Goal: Task Accomplishment & Management: Manage account settings

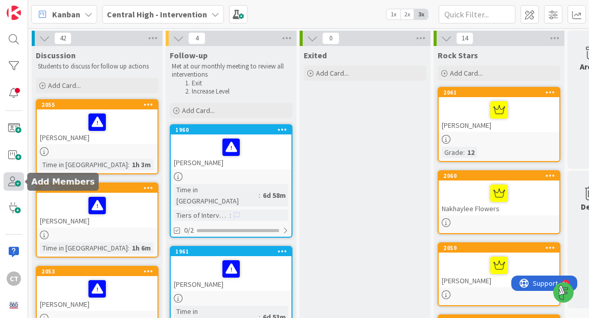
click at [16, 180] on span at bounding box center [14, 181] width 20 height 18
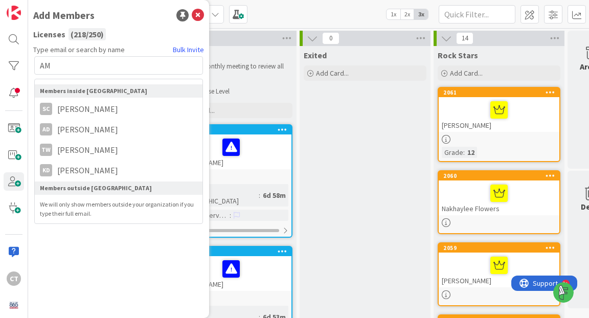
type input "A"
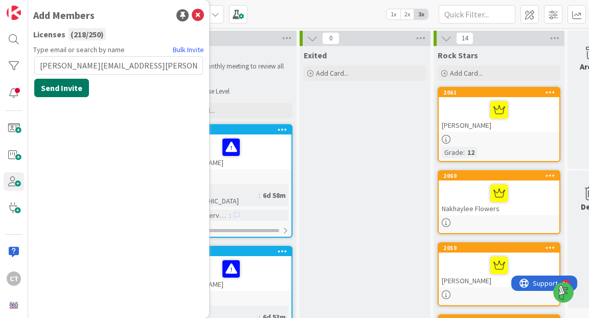
type input "[PERSON_NAME][EMAIL_ADDRESS][PERSON_NAME][DOMAIN_NAME]"
click at [56, 89] on button "Send Invite" at bounding box center [61, 88] width 55 height 18
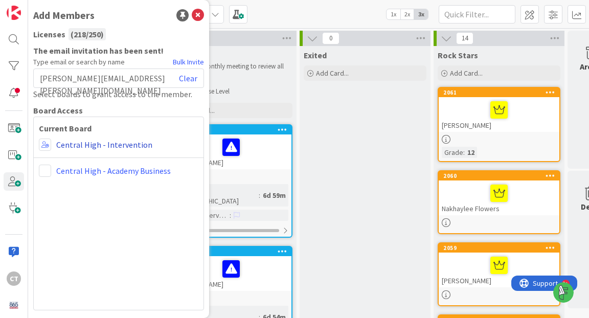
click at [56, 144] on link "Central High - Intervention" at bounding box center [104, 145] width 96 height 12
click at [74, 143] on link "Central High - Intervention" at bounding box center [104, 145] width 96 height 12
click at [45, 144] on span at bounding box center [45, 145] width 12 height 12
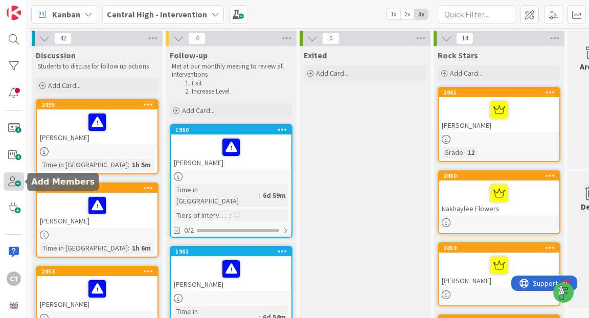
click at [15, 182] on span at bounding box center [14, 181] width 20 height 18
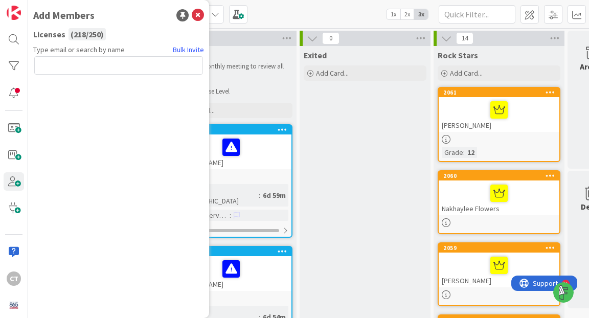
click at [107, 69] on input "text" at bounding box center [118, 65] width 169 height 18
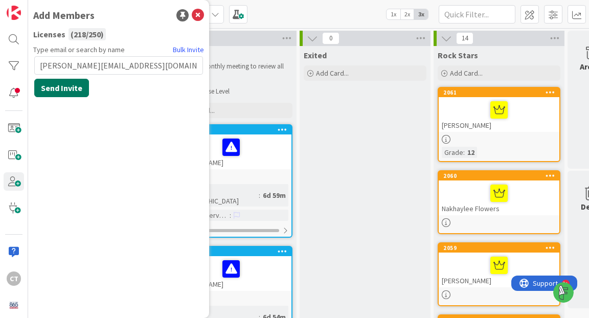
type input "[PERSON_NAME][EMAIL_ADDRESS][DOMAIN_NAME]"
click at [71, 87] on button "Send Invite" at bounding box center [61, 88] width 55 height 18
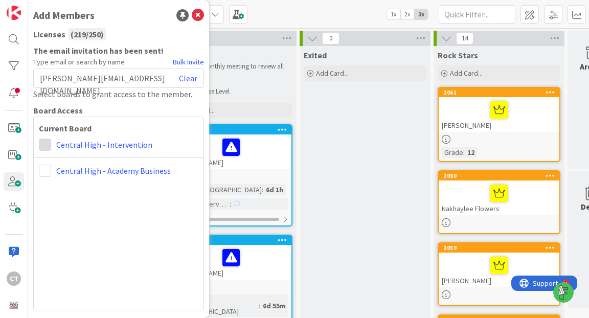
click at [46, 146] on span at bounding box center [45, 145] width 12 height 12
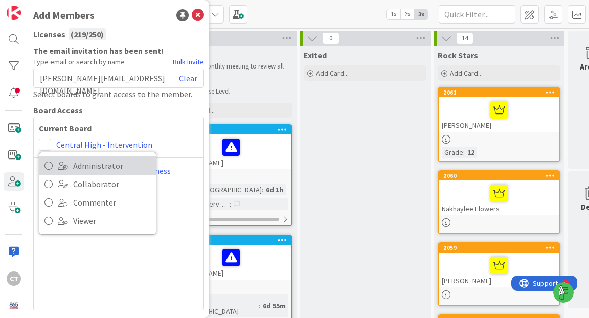
click at [59, 164] on span at bounding box center [63, 166] width 10 height 8
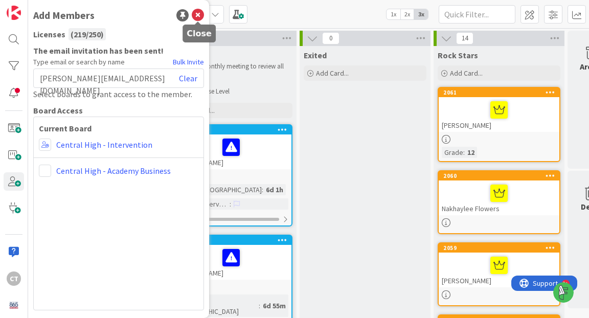
click at [198, 13] on icon at bounding box center [198, 15] width 12 height 12
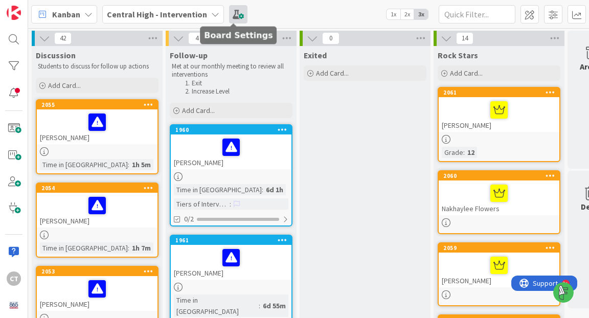
click at [236, 16] on span at bounding box center [238, 14] width 18 height 18
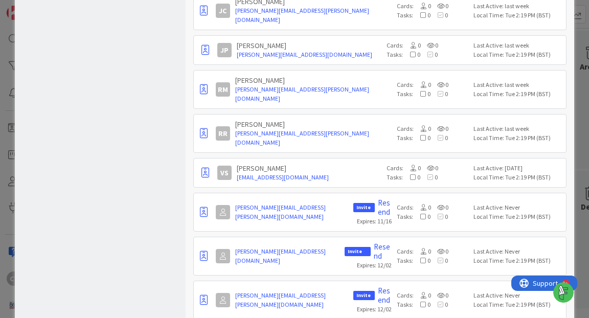
scroll to position [454, 0]
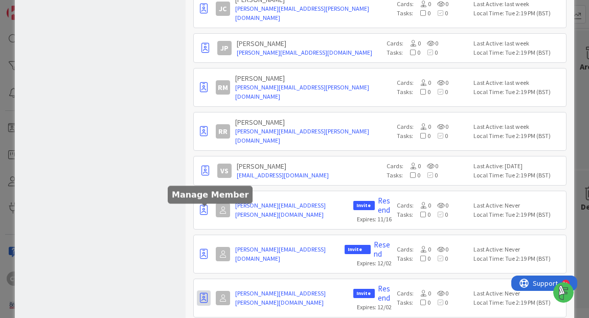
click at [204, 293] on icon "button" at bounding box center [204, 298] width 8 height 10
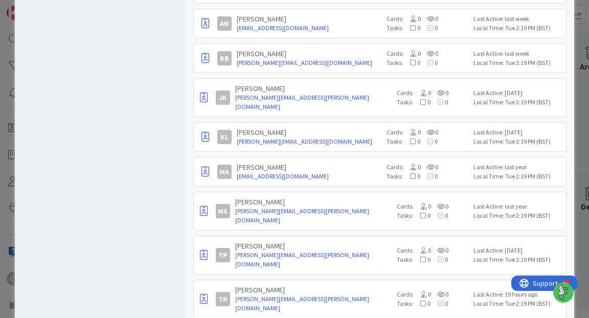
scroll to position [810, 0]
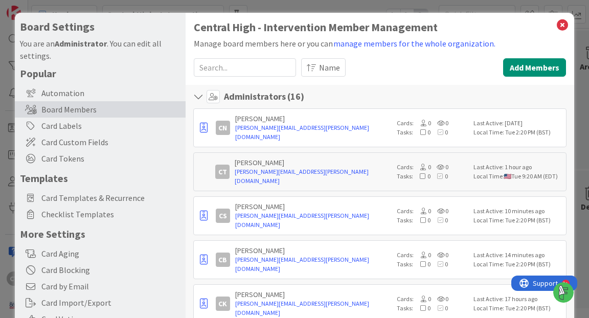
scroll to position [0, 0]
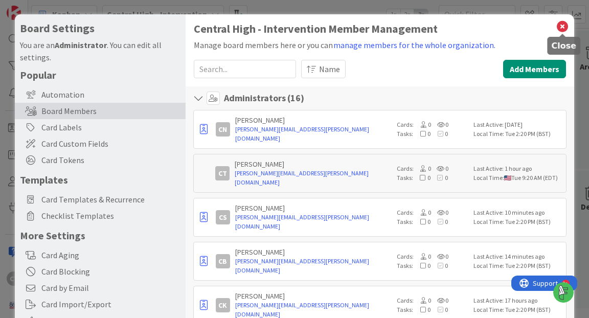
click at [560, 31] on icon at bounding box center [562, 26] width 13 height 14
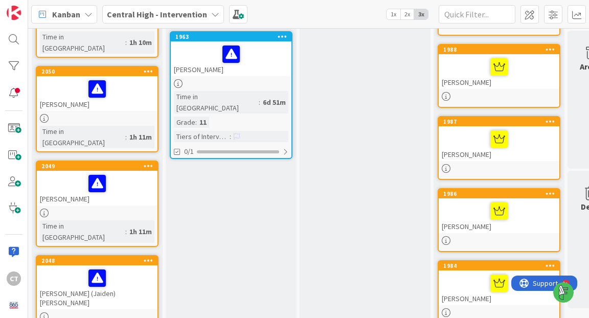
scroll to position [486, 0]
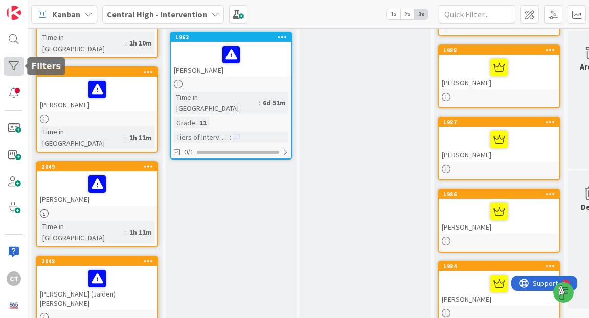
click at [14, 66] on div at bounding box center [14, 66] width 20 height 18
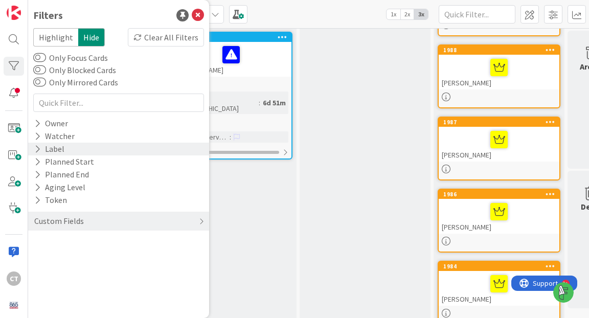
click at [45, 149] on div "Label" at bounding box center [49, 149] width 32 height 13
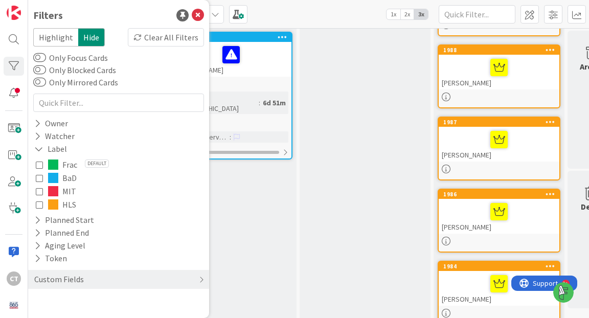
click at [39, 202] on icon at bounding box center [39, 204] width 7 height 7
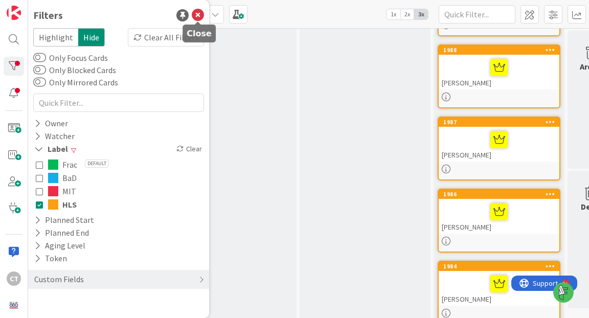
click at [198, 18] on icon at bounding box center [198, 15] width 12 height 12
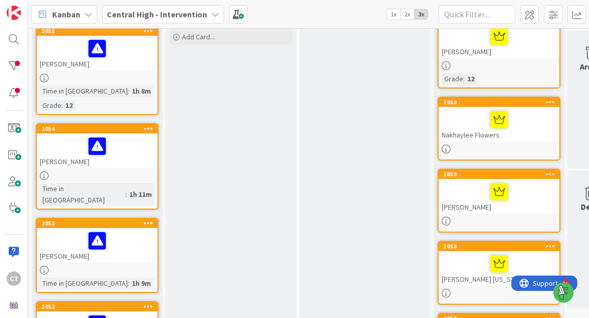
scroll to position [0, 0]
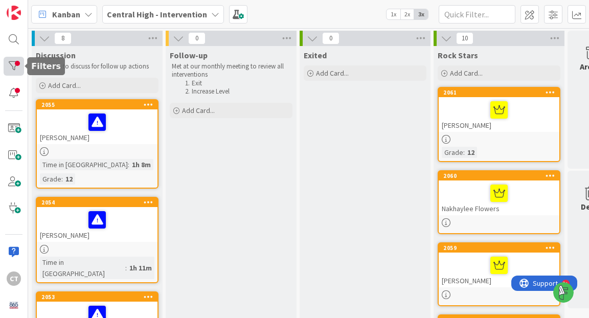
click at [16, 68] on div at bounding box center [14, 66] width 20 height 18
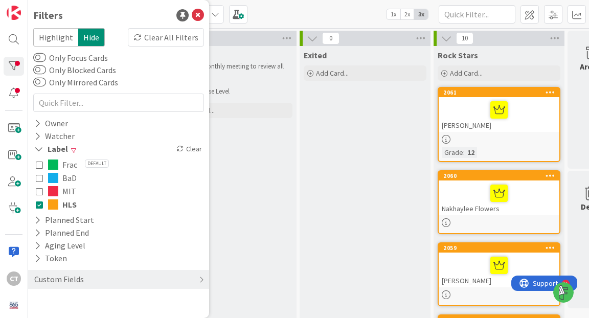
click at [40, 204] on icon at bounding box center [39, 204] width 7 height 7
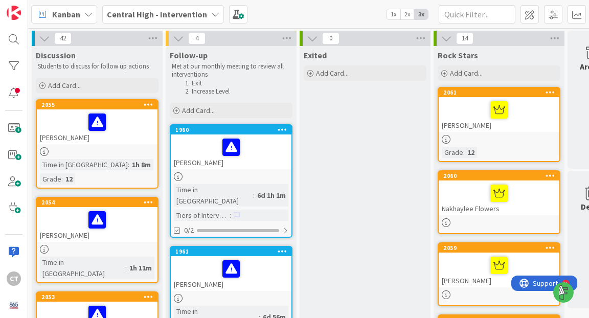
click at [254, 137] on div at bounding box center [231, 147] width 115 height 21
click at [259, 134] on div "[PERSON_NAME]" at bounding box center [231, 151] width 121 height 35
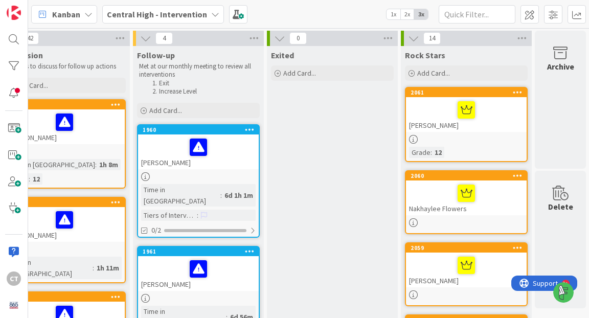
scroll to position [0, 33]
click at [14, 70] on div at bounding box center [14, 66] width 20 height 18
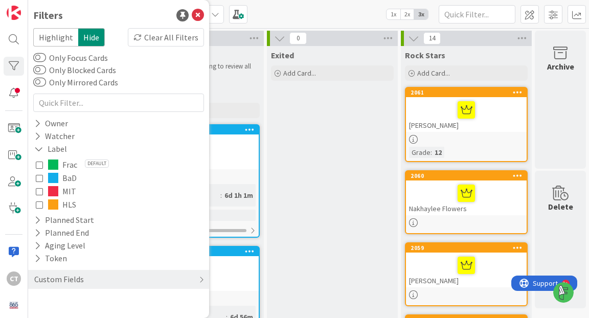
click at [39, 164] on icon at bounding box center [39, 164] width 7 height 7
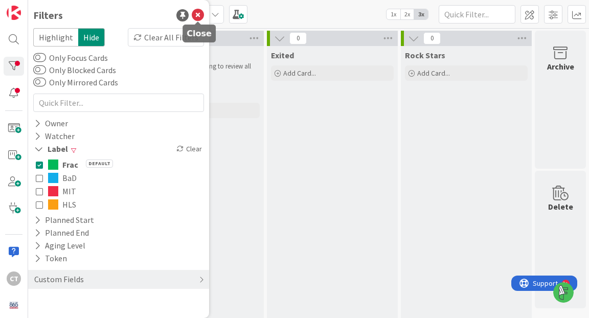
click at [200, 15] on icon at bounding box center [198, 15] width 12 height 12
